Goal: Task Accomplishment & Management: Manage account settings

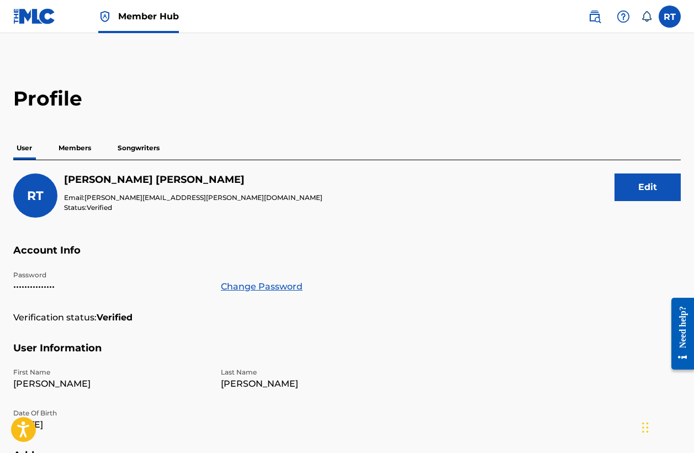
click at [78, 149] on p "Members" at bounding box center [74, 147] width 39 height 23
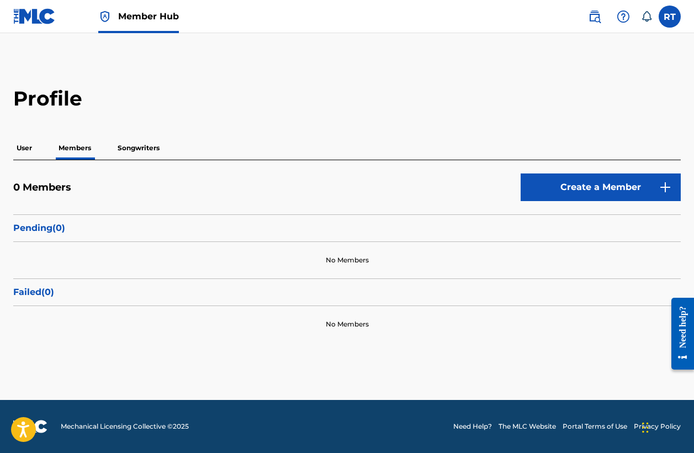
click at [134, 146] on p "Songwriters" at bounding box center [138, 147] width 49 height 23
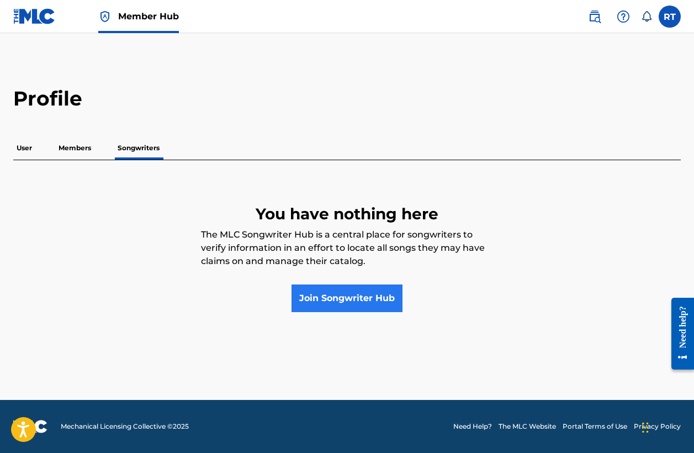
click at [336, 294] on link "Join Songwriter Hub" at bounding box center [347, 298] width 111 height 28
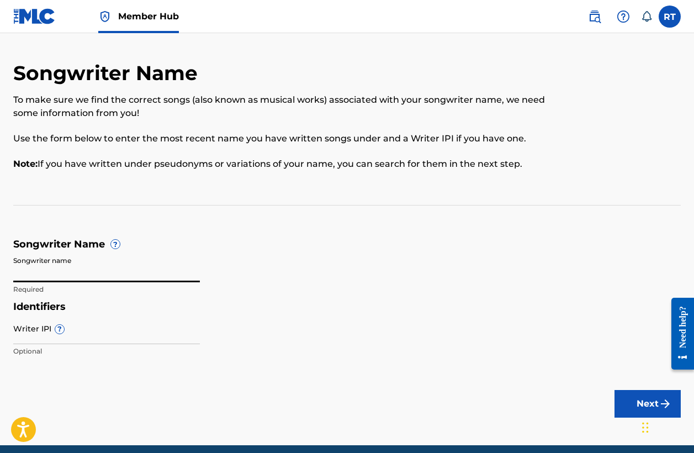
click at [78, 259] on input "Songwriter name" at bounding box center [106, 266] width 187 height 31
type input "[PERSON_NAME]"
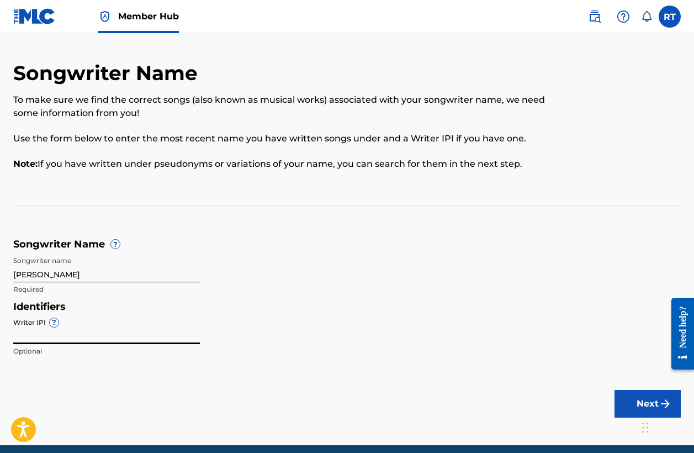
click at [34, 326] on input "Writer IPI ?" at bounding box center [106, 328] width 187 height 31
type input "406107400"
click at [39, 273] on input "[PERSON_NAME]" at bounding box center [106, 266] width 187 height 31
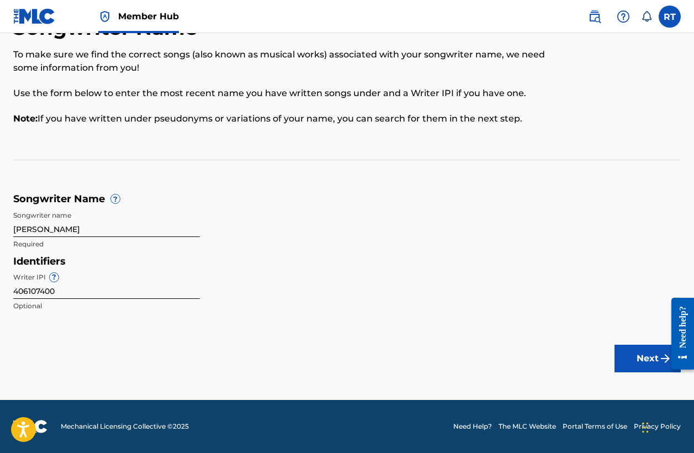
scroll to position [45, 0]
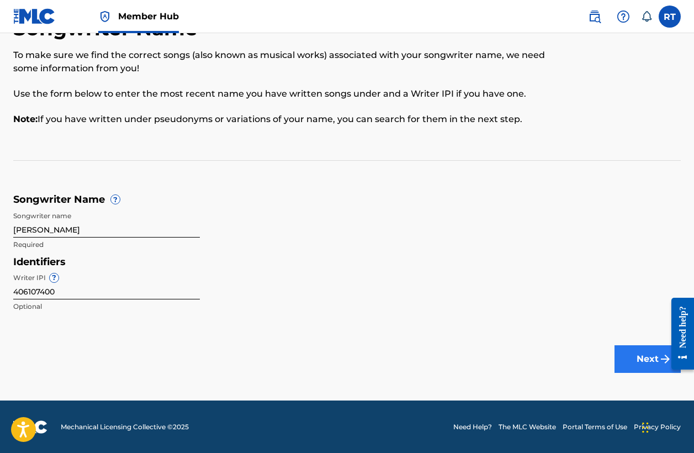
click at [640, 357] on button "Next" at bounding box center [648, 359] width 66 height 28
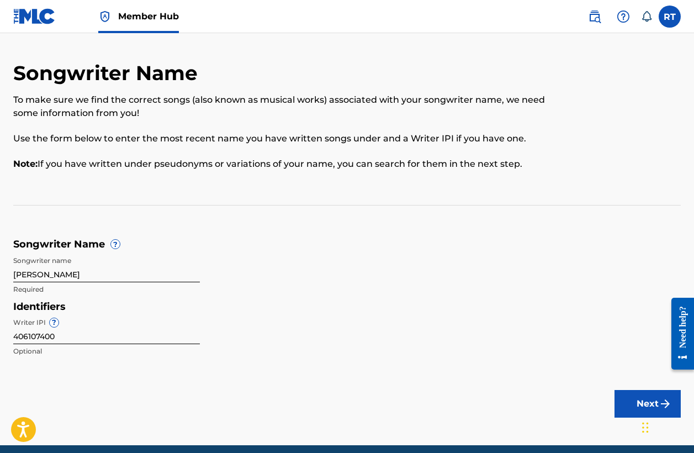
scroll to position [0, 0]
click at [637, 400] on button "Next" at bounding box center [648, 404] width 66 height 28
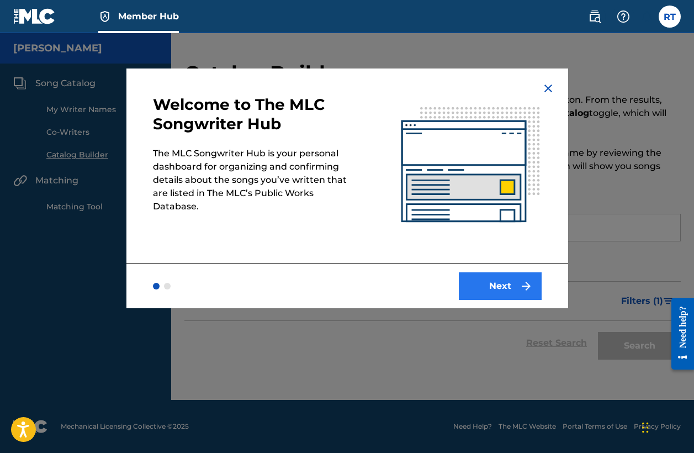
click at [498, 287] on button "Next" at bounding box center [500, 286] width 83 height 28
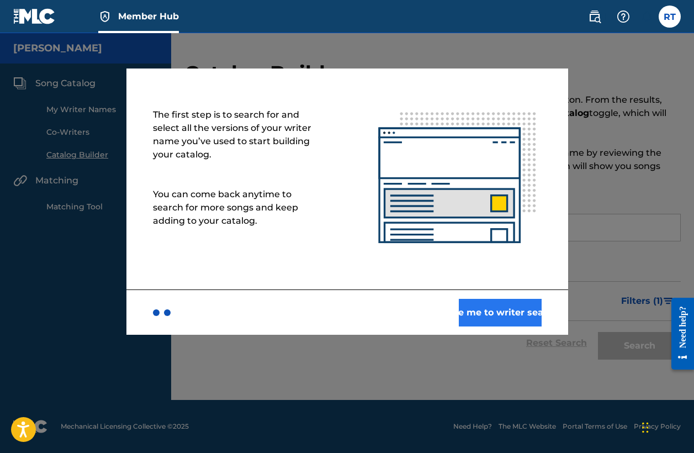
click at [485, 316] on button "Take me to writer search" at bounding box center [500, 313] width 83 height 28
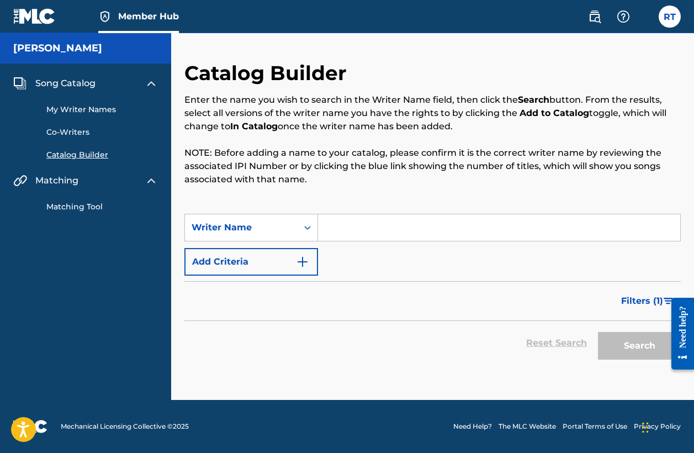
click at [349, 218] on input "Search Form" at bounding box center [499, 227] width 362 height 27
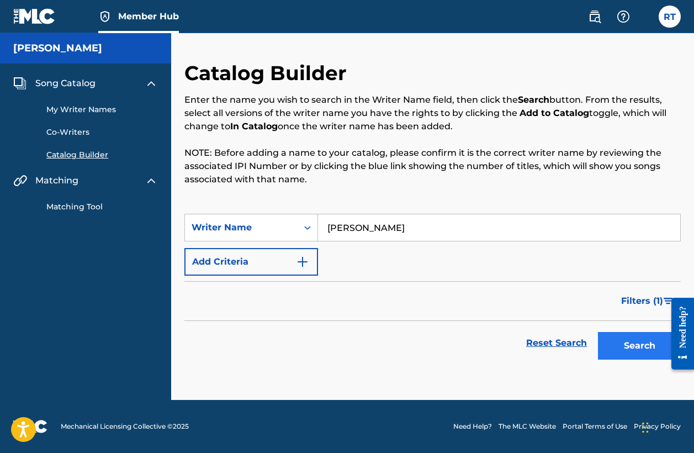
type input "[PERSON_NAME]"
click at [613, 346] on button "Search" at bounding box center [639, 346] width 83 height 28
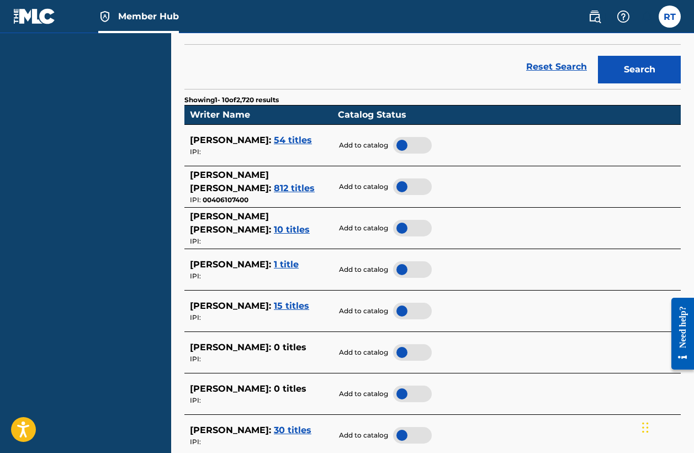
scroll to position [276, 0]
click at [403, 181] on div at bounding box center [412, 186] width 39 height 17
click at [312, 135] on span "54 titles" at bounding box center [293, 140] width 38 height 10
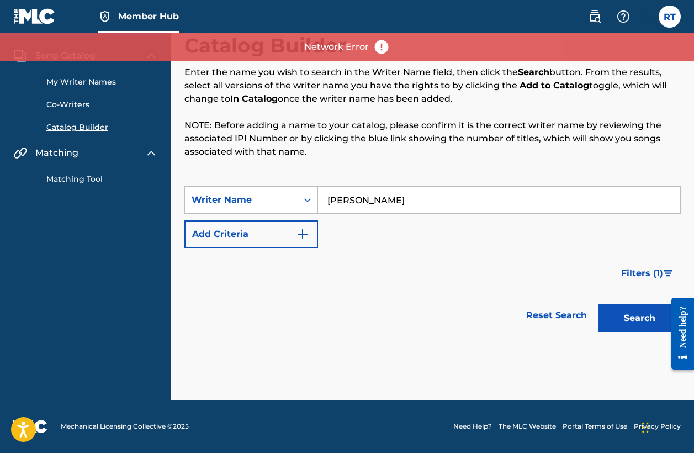
scroll to position [28, 0]
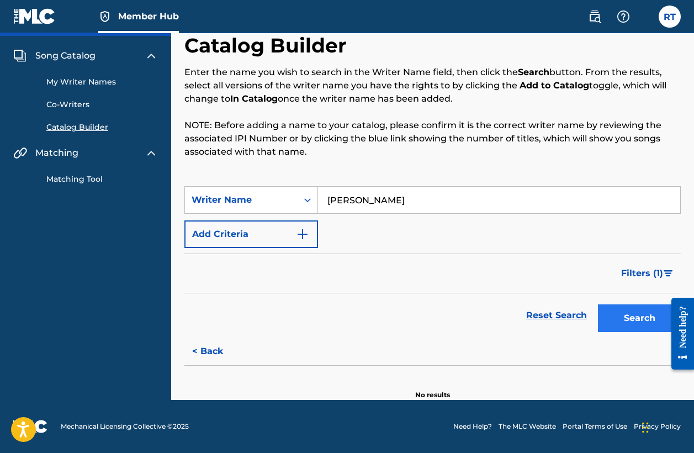
click at [636, 315] on button "Search" at bounding box center [639, 318] width 83 height 28
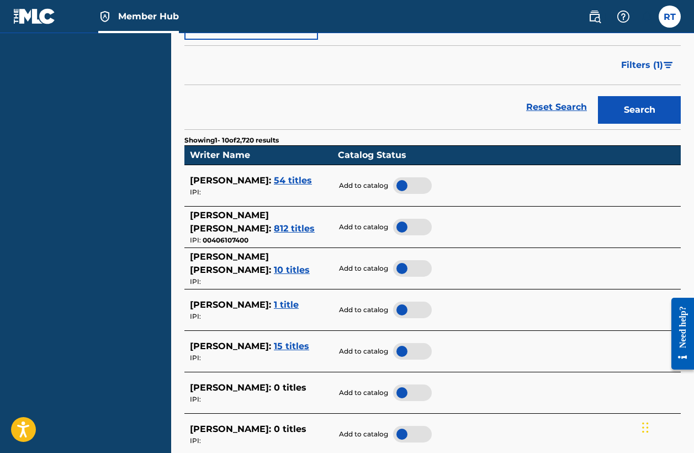
scroll to position [244, 0]
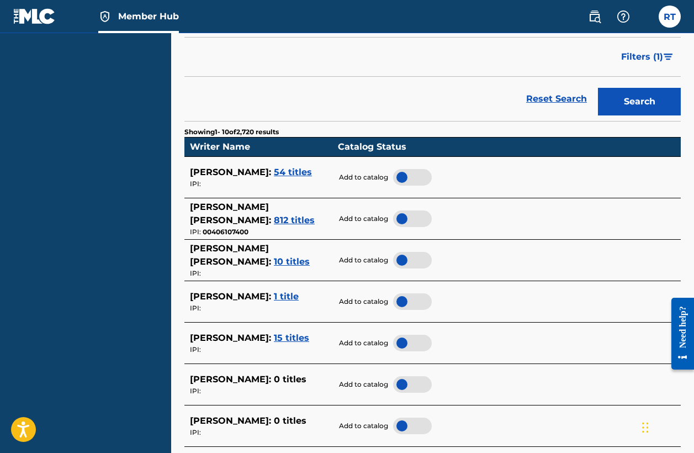
click at [305, 167] on span "54 titles" at bounding box center [293, 172] width 38 height 10
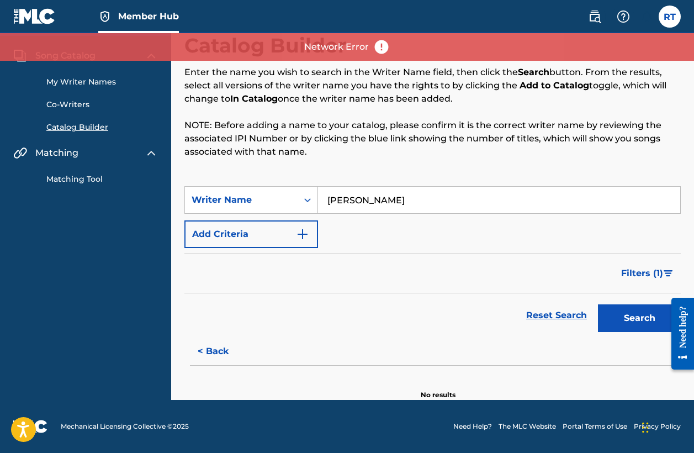
scroll to position [28, 0]
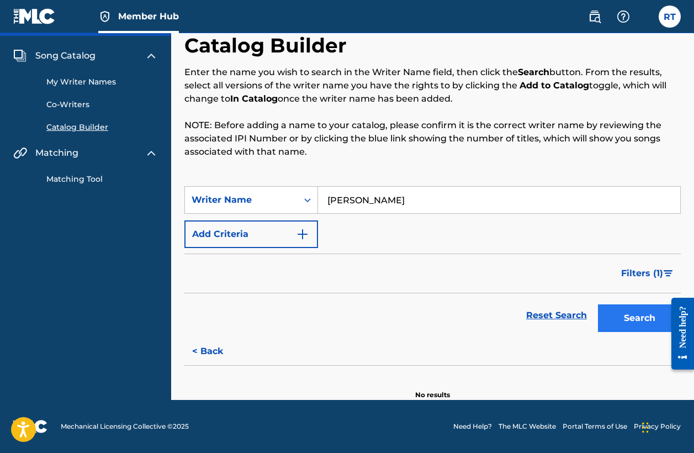
click at [625, 306] on button "Search" at bounding box center [639, 318] width 83 height 28
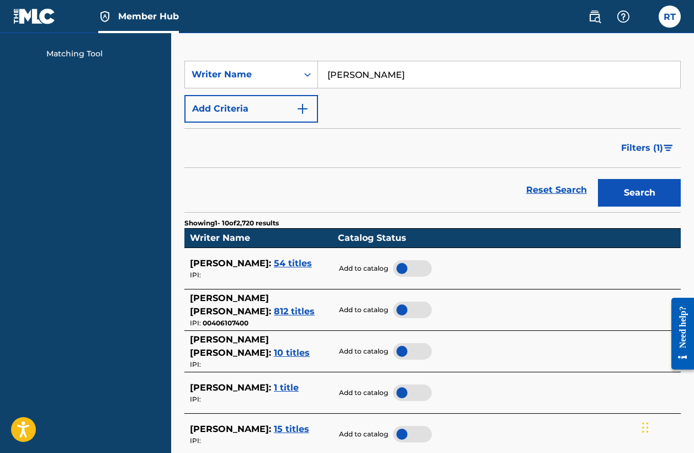
scroll to position [236, 0]
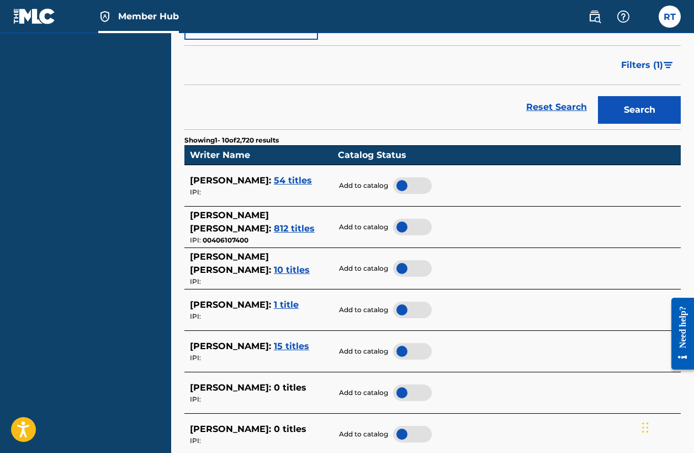
click at [407, 219] on div at bounding box center [412, 227] width 39 height 17
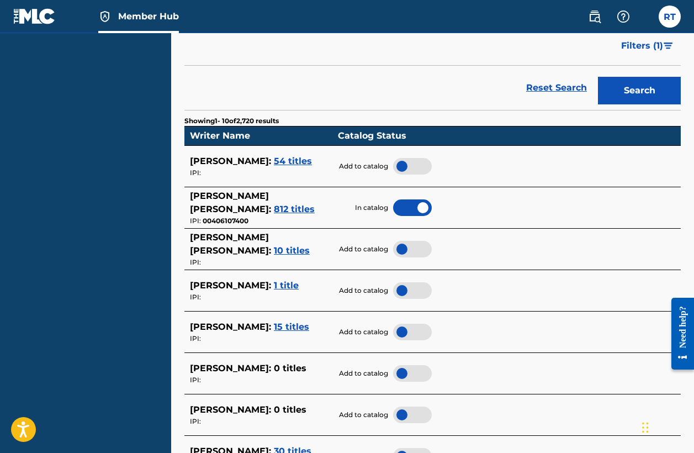
scroll to position [271, 0]
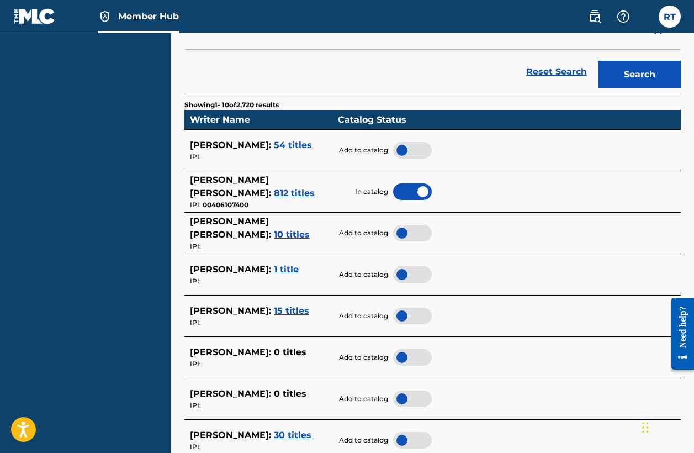
click at [422, 187] on div at bounding box center [412, 191] width 39 height 17
click at [404, 145] on div at bounding box center [412, 150] width 39 height 17
click at [407, 183] on div at bounding box center [412, 191] width 39 height 17
click at [410, 225] on div at bounding box center [412, 233] width 39 height 17
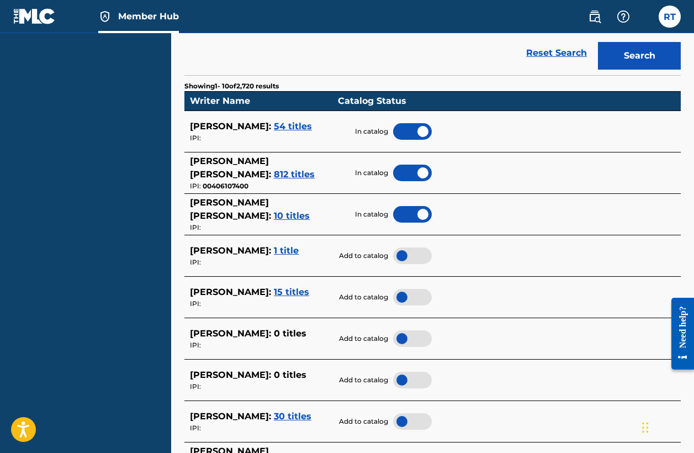
scroll to position [290, 0]
click at [419, 209] on div at bounding box center [412, 214] width 39 height 17
click at [418, 167] on div at bounding box center [412, 173] width 39 height 17
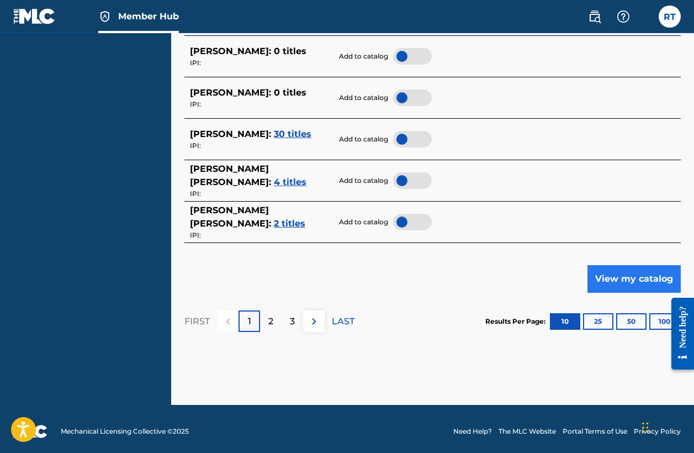
scroll to position [572, 0]
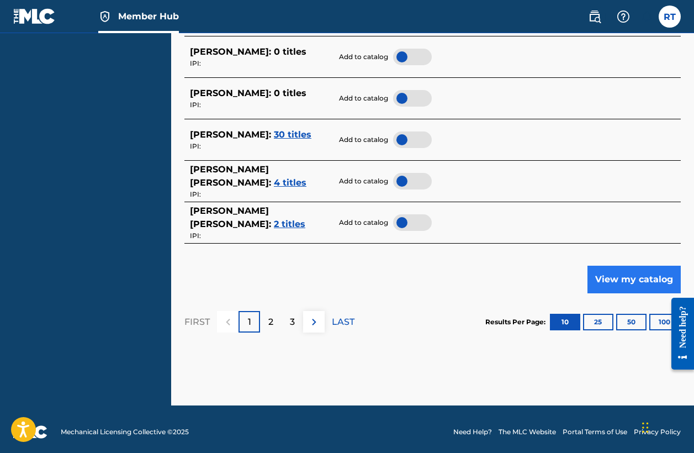
click at [640, 281] on button "View my catalog" at bounding box center [634, 280] width 93 height 28
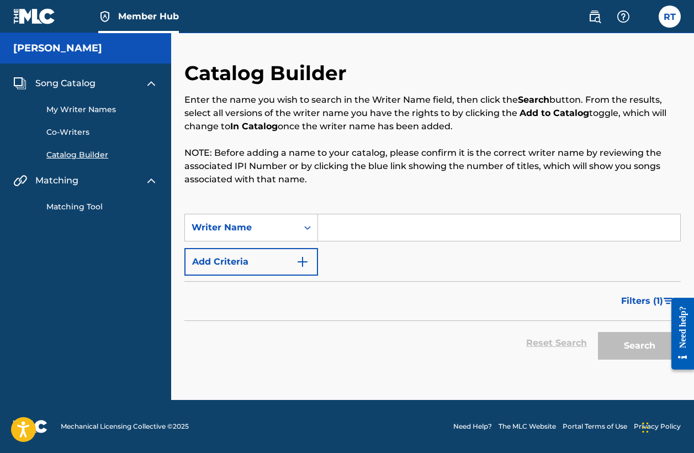
click at [355, 229] on input "Search Form" at bounding box center [499, 227] width 362 height 27
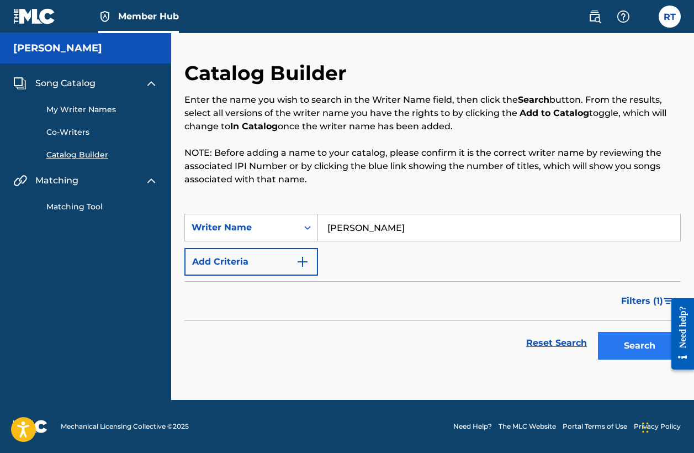
type input "[PERSON_NAME]"
click at [627, 340] on button "Search" at bounding box center [639, 346] width 83 height 28
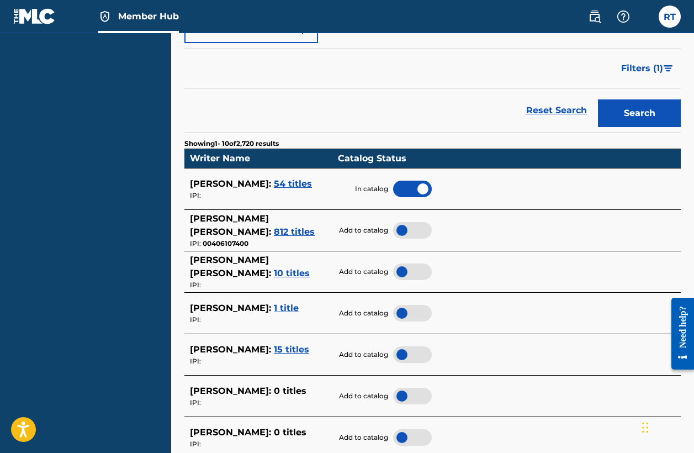
scroll to position [234, 0]
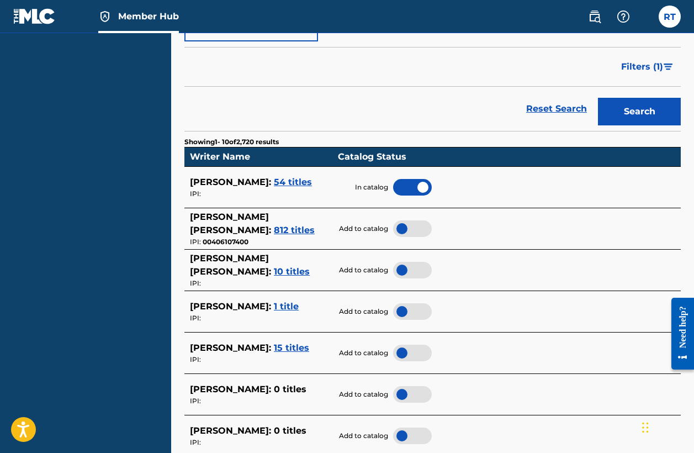
click at [403, 223] on div at bounding box center [412, 228] width 39 height 17
click at [406, 262] on div at bounding box center [412, 270] width 39 height 17
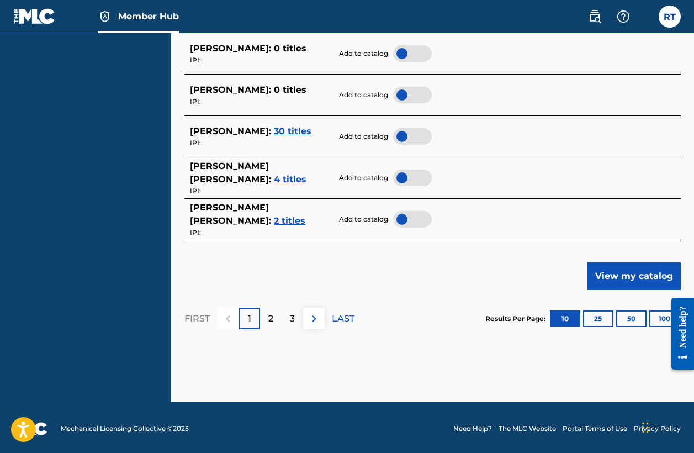
scroll to position [572, 0]
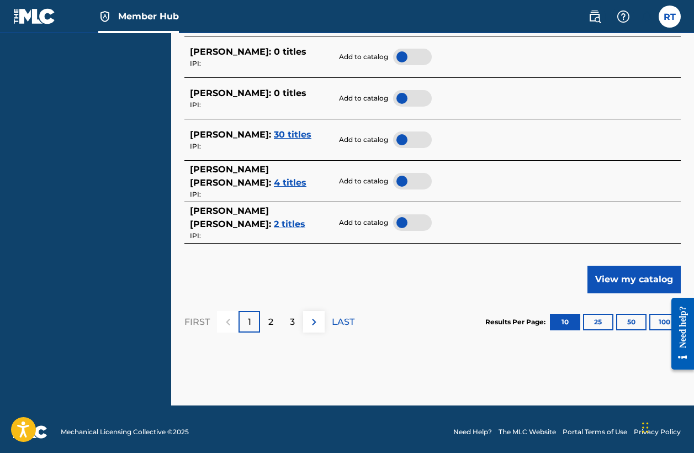
click at [403, 217] on div at bounding box center [412, 222] width 39 height 17
click at [623, 275] on button "View my catalog" at bounding box center [634, 280] width 93 height 28
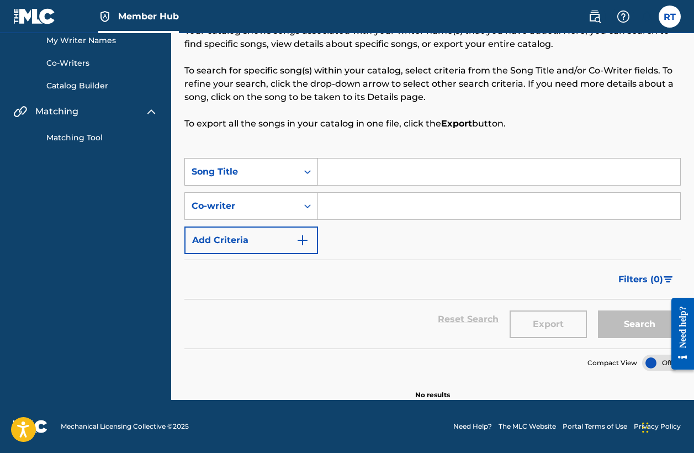
scroll to position [69, 0]
click at [345, 207] on input "Search Form" at bounding box center [499, 206] width 362 height 27
type input "k"
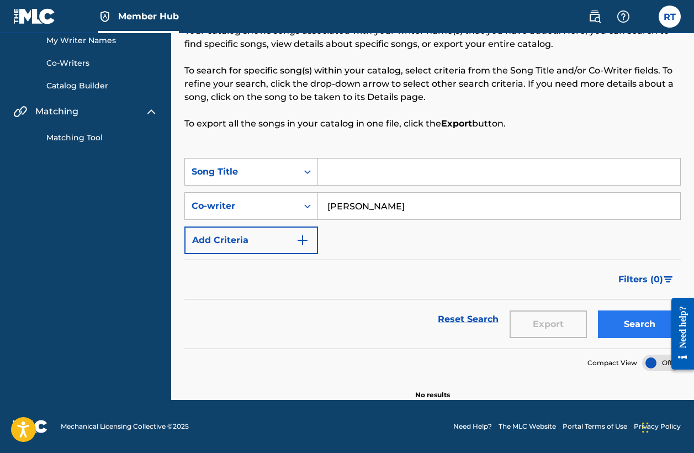
type input "[PERSON_NAME]"
click at [616, 319] on button "Search" at bounding box center [639, 324] width 83 height 28
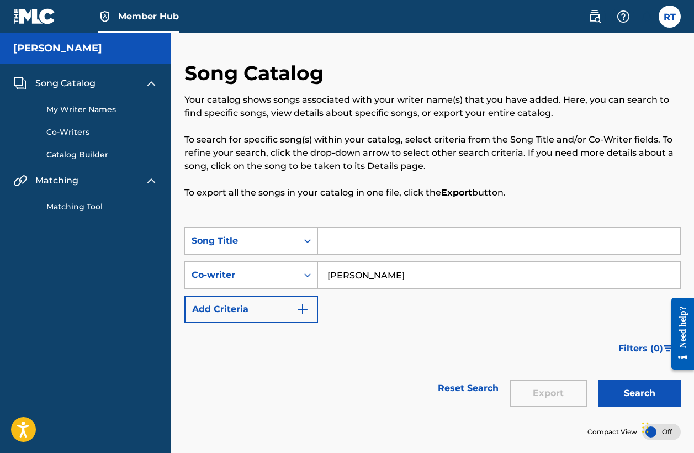
scroll to position [0, 0]
click at [134, 14] on span "Member Hub" at bounding box center [148, 16] width 61 height 13
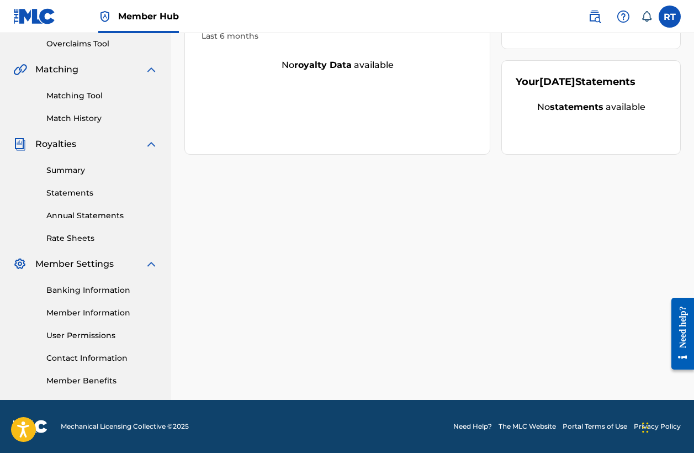
scroll to position [232, 0]
click at [68, 194] on link "Statements" at bounding box center [102, 193] width 112 height 12
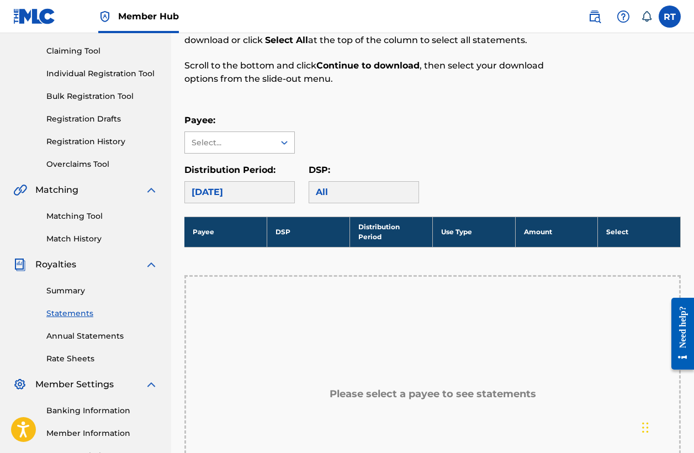
scroll to position [106, 0]
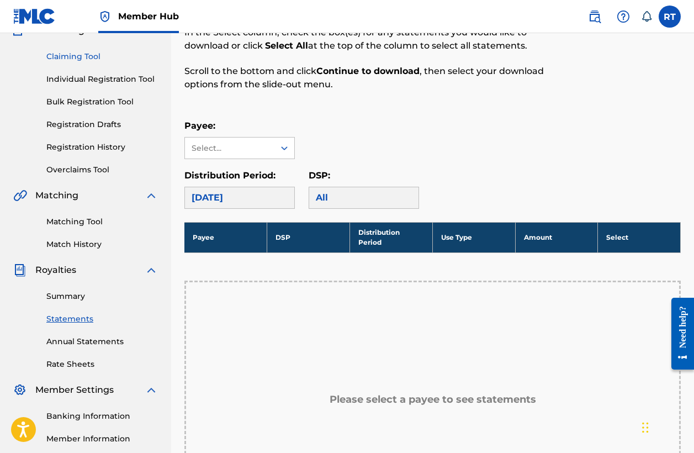
click at [77, 56] on link "Claiming Tool" at bounding box center [102, 57] width 112 height 12
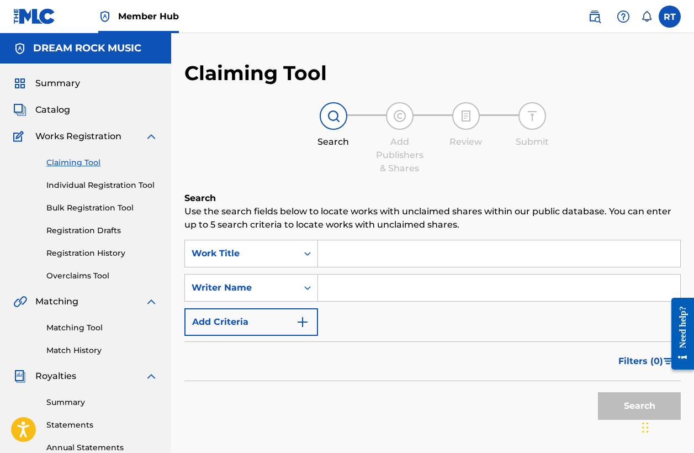
click at [346, 255] on input "Search Form" at bounding box center [499, 253] width 362 height 27
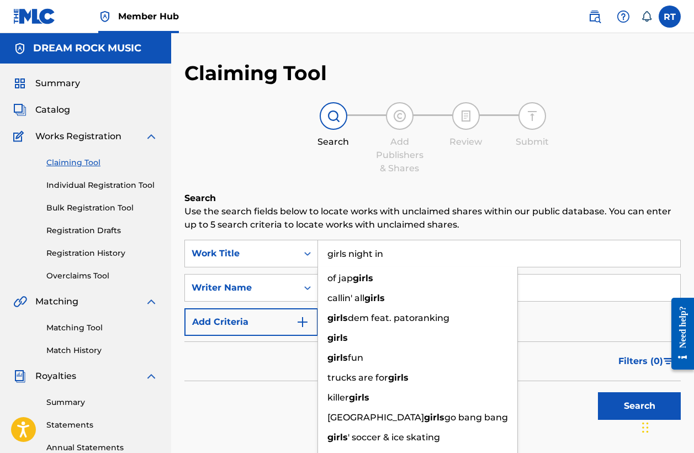
type input "girls night in"
click at [508, 181] on div "Claiming Tool Search Add Publishers & Shares Review Submit Search Use the searc…" at bounding box center [432, 271] width 497 height 420
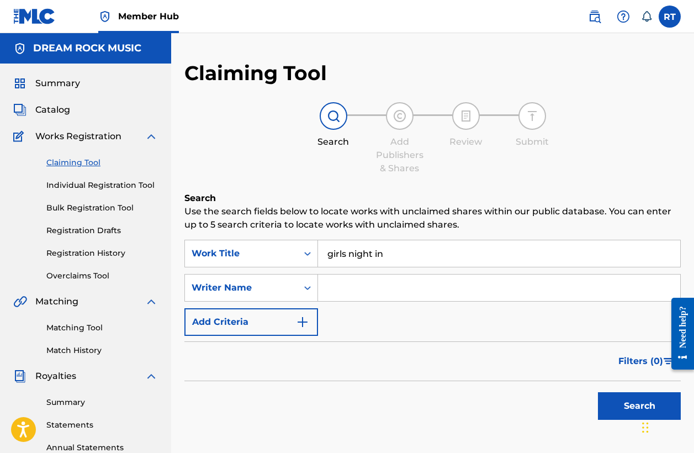
click at [345, 287] on input "Search Form" at bounding box center [499, 288] width 362 height 27
type input "[PERSON_NAME]"
click at [627, 407] on button "Search" at bounding box center [639, 406] width 83 height 28
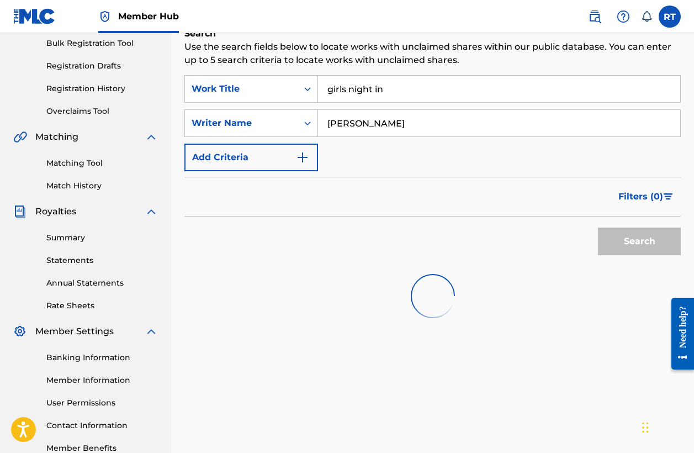
scroll to position [165, 0]
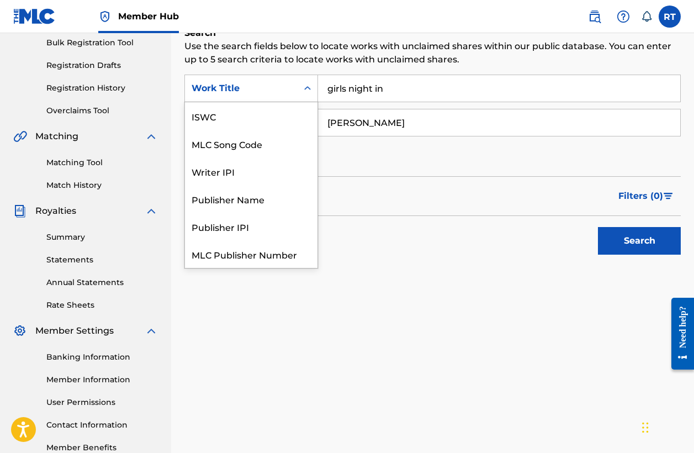
click at [239, 97] on div "Work Title" at bounding box center [241, 88] width 113 height 21
